Goal: Task Accomplishment & Management: Manage account settings

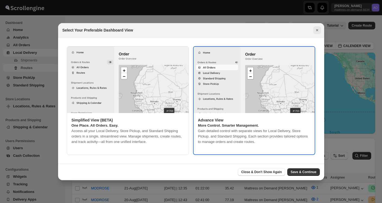
click at [316, 29] on icon "Close" at bounding box center [317, 29] width 5 height 5
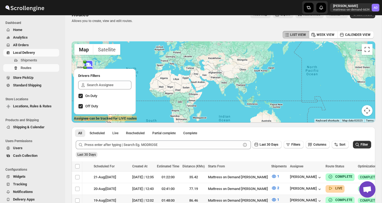
scroll to position [9, 0]
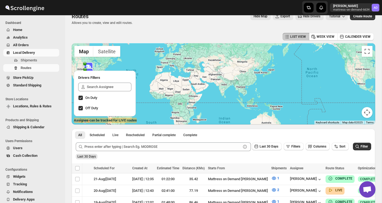
click at [29, 52] on span "Local Delivery" at bounding box center [24, 53] width 22 height 4
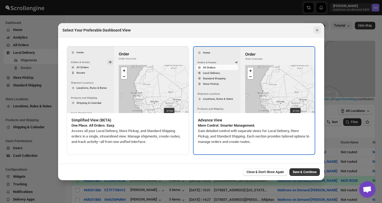
click at [318, 31] on icon "Close" at bounding box center [317, 30] width 2 height 2
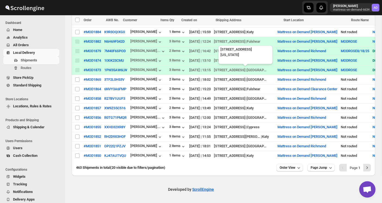
scroll to position [179, 0]
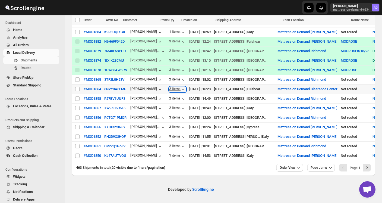
click at [180, 88] on div "2 items" at bounding box center [177, 89] width 17 height 5
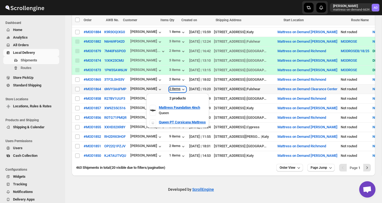
click at [180, 88] on div "2 items" at bounding box center [177, 89] width 17 height 5
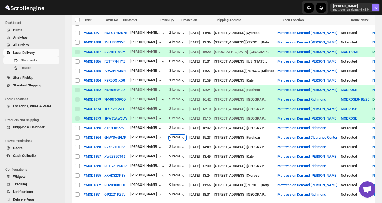
scroll to position [139, 0]
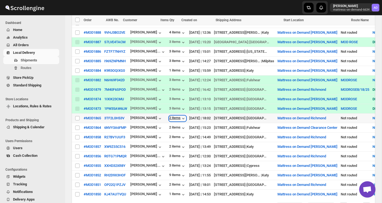
click at [180, 120] on div "2 items" at bounding box center [177, 118] width 17 height 5
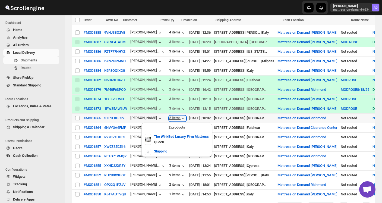
click at [180, 120] on div "2 items" at bounding box center [177, 118] width 17 height 5
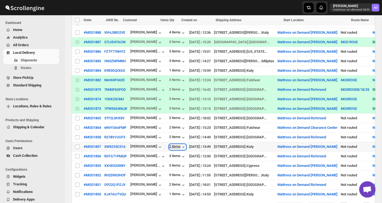
click at [178, 148] on div "2 items" at bounding box center [177, 146] width 17 height 5
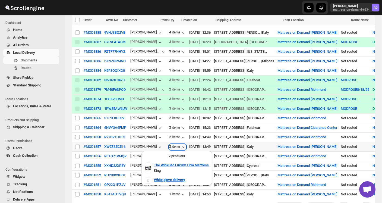
click at [178, 148] on div "2 items" at bounding box center [177, 146] width 17 height 5
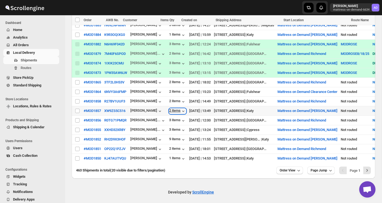
scroll to position [175, 0]
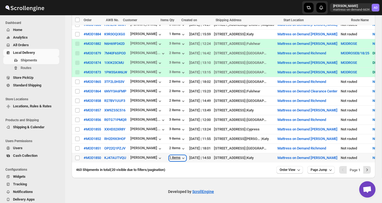
click at [177, 160] on div "1 items" at bounding box center [177, 157] width 17 height 5
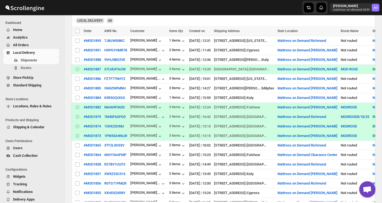
scroll to position [112, 0]
